Goal: Information Seeking & Learning: Find specific fact

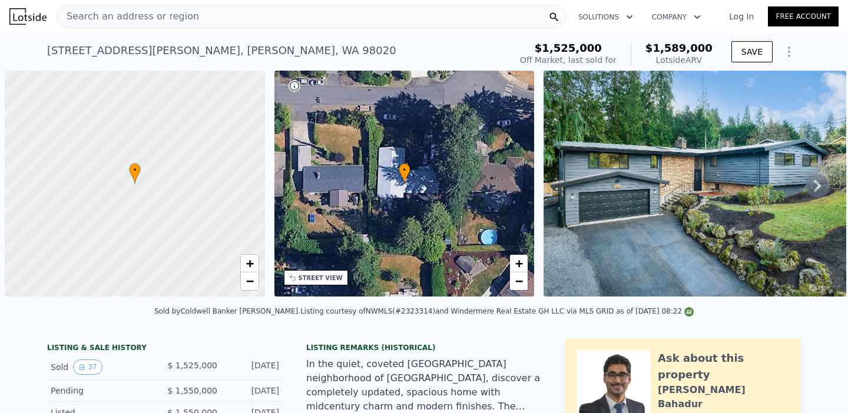
scroll to position [0, 5]
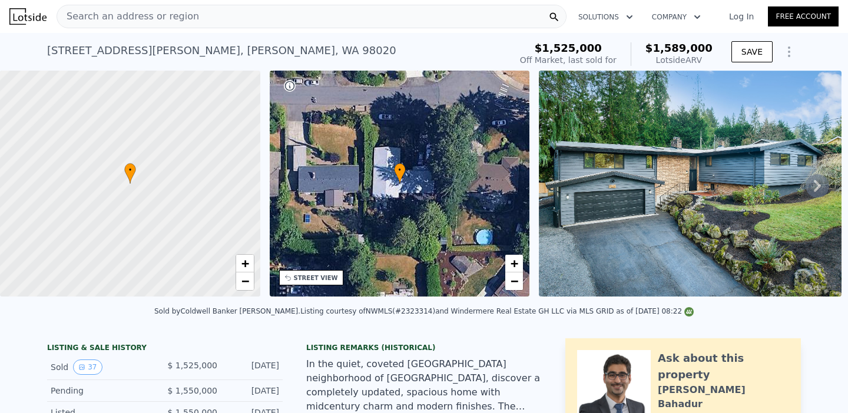
click at [274, 16] on div "Search an address or region" at bounding box center [312, 17] width 510 height 24
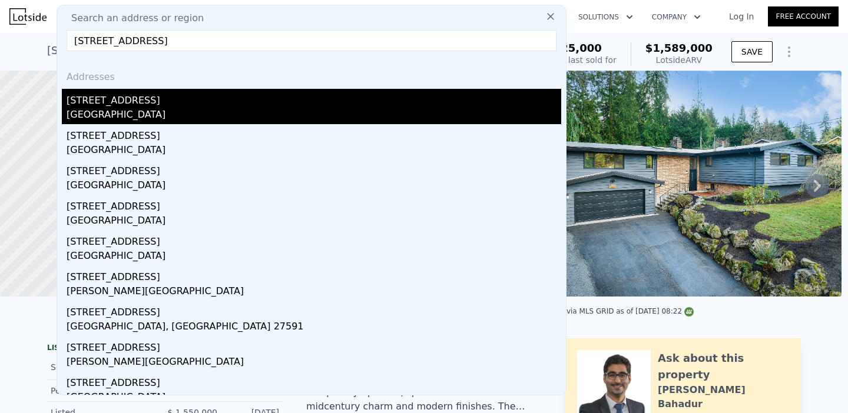
type input "[STREET_ADDRESS]"
click at [123, 105] on div "[STREET_ADDRESS]" at bounding box center [314, 98] width 495 height 19
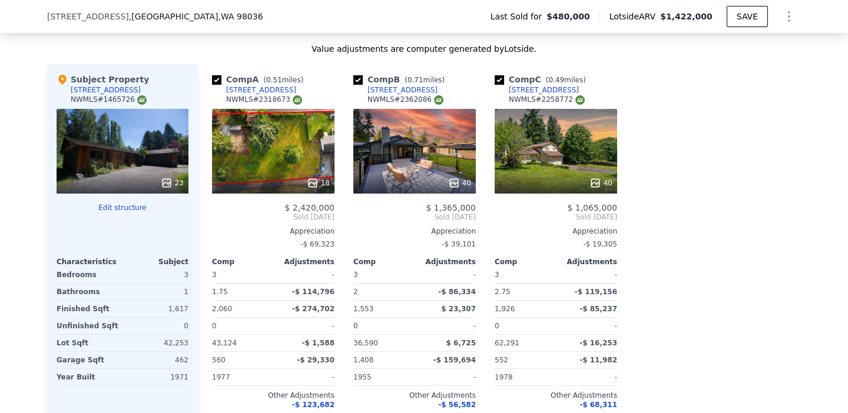
scroll to position [1229, 0]
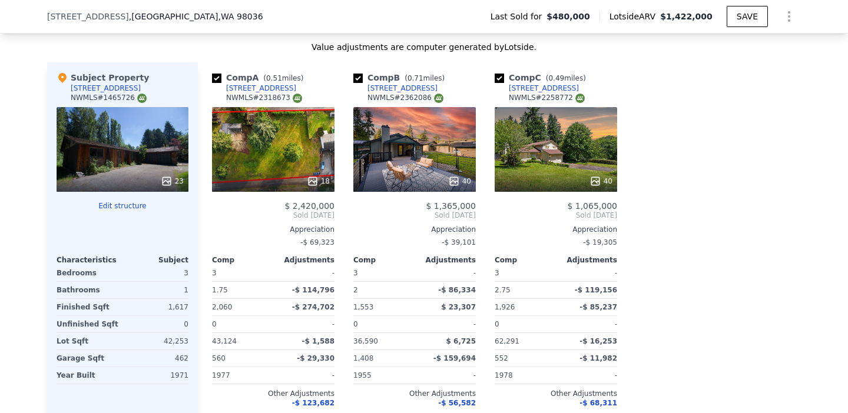
click at [453, 207] on span "$ 1,365,000" at bounding box center [451, 205] width 50 height 9
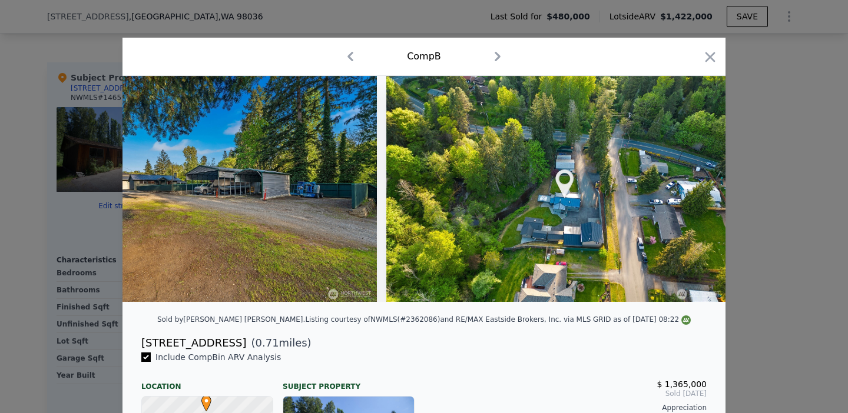
scroll to position [264, 0]
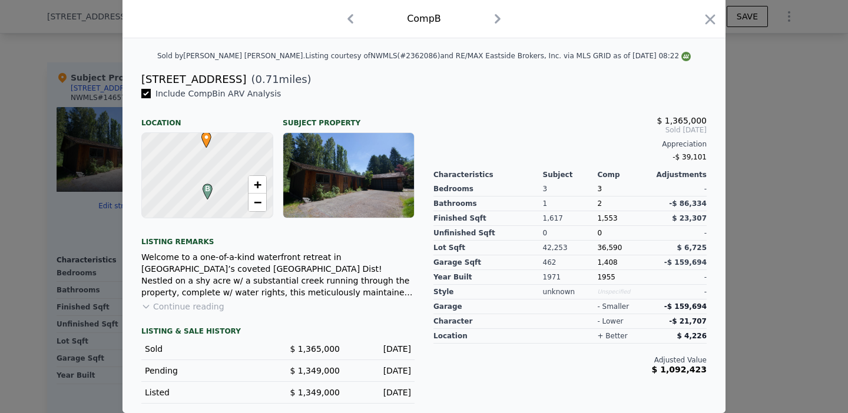
click at [201, 307] on button "Continue reading" at bounding box center [182, 307] width 83 height 12
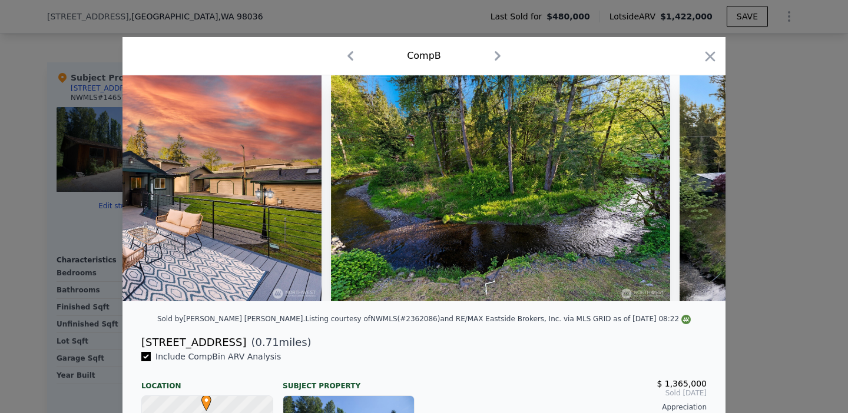
scroll to position [0, 64]
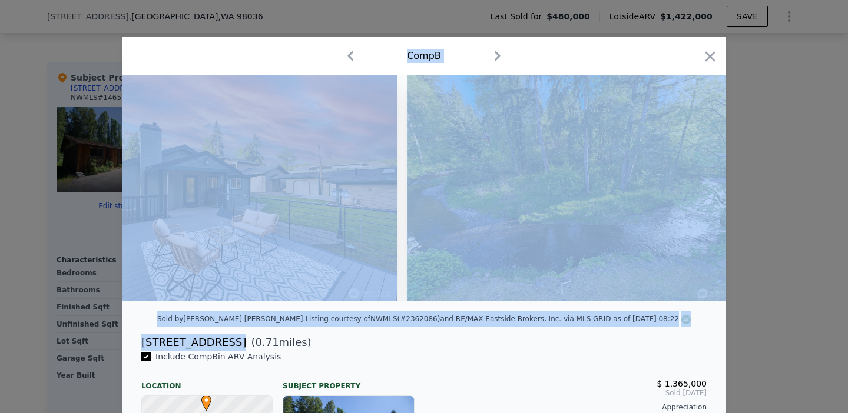
drag, startPoint x: 228, startPoint y: 340, endPoint x: 122, endPoint y: 342, distance: 105.4
click at [122, 342] on div "[STREET_ADDRESS] ( 0.71 miles)" at bounding box center [423, 343] width 603 height 16
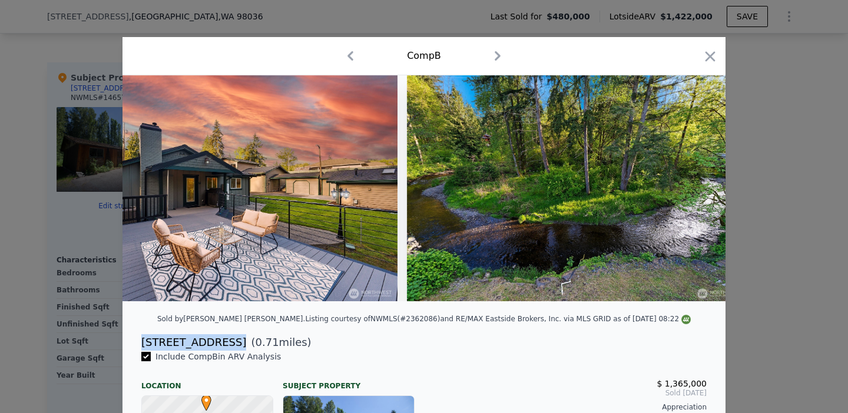
copy div "[STREET_ADDRESS]"
